Goal: Contribute content: Add original content to the website for others to see

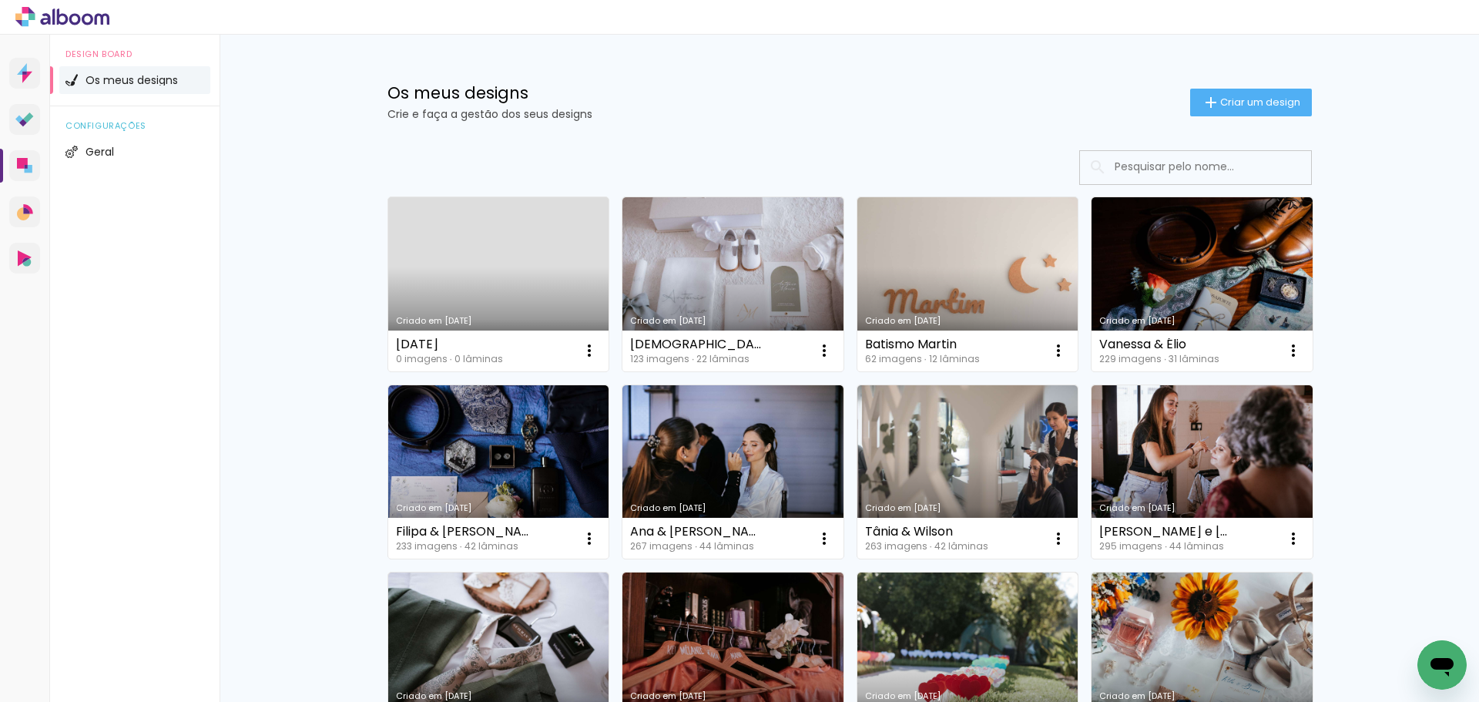
click at [511, 270] on link "Criado em [DATE]" at bounding box center [498, 284] width 221 height 174
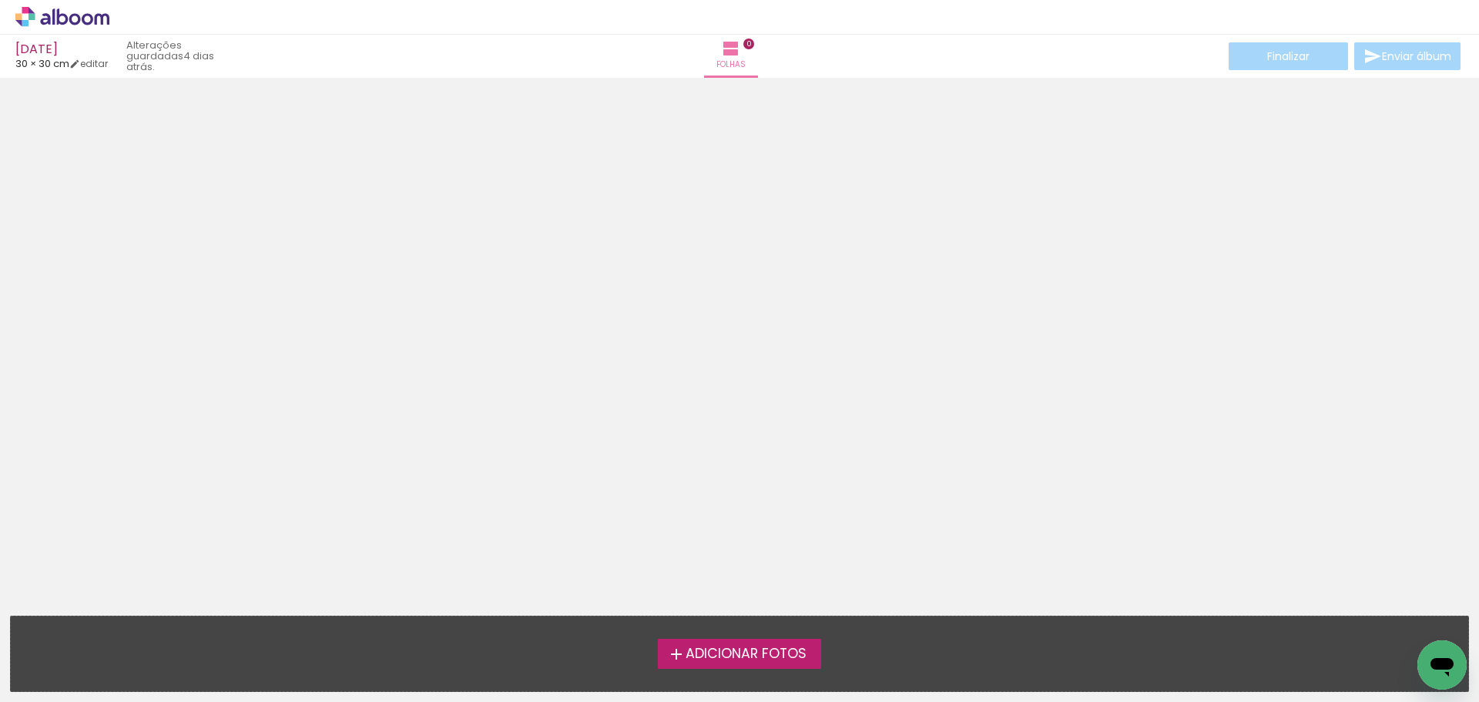
click at [792, 648] on span "Adicionar Fotos" at bounding box center [745, 654] width 121 height 14
click at [0, 0] on input "file" at bounding box center [0, 0] width 0 height 0
